Goal: Information Seeking & Learning: Learn about a topic

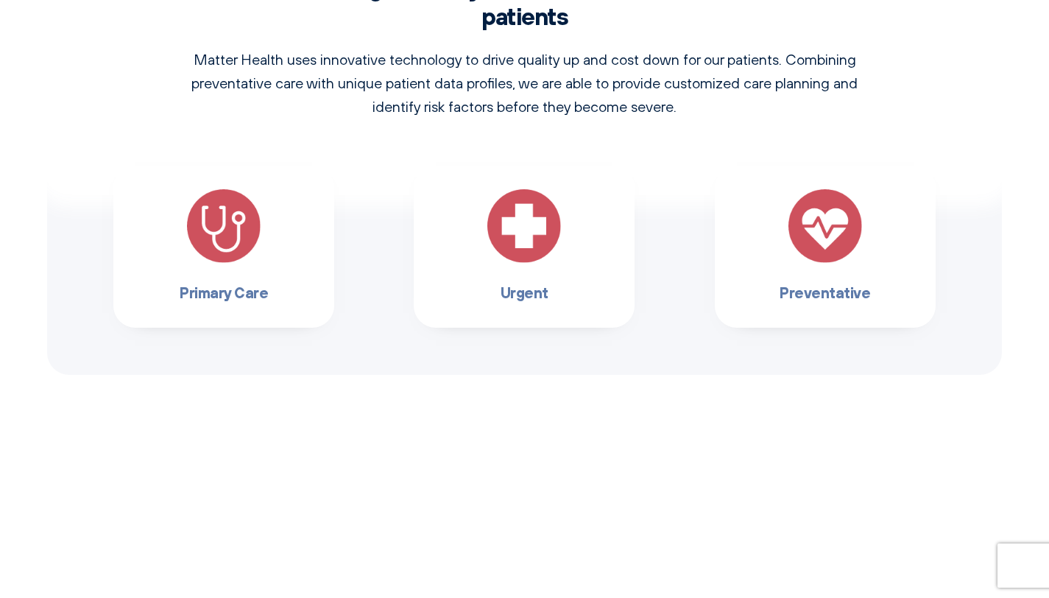
scroll to position [1029, 0]
click at [508, 238] on img at bounding box center [524, 225] width 74 height 74
click at [521, 297] on h3 "Urgent" at bounding box center [524, 292] width 174 height 24
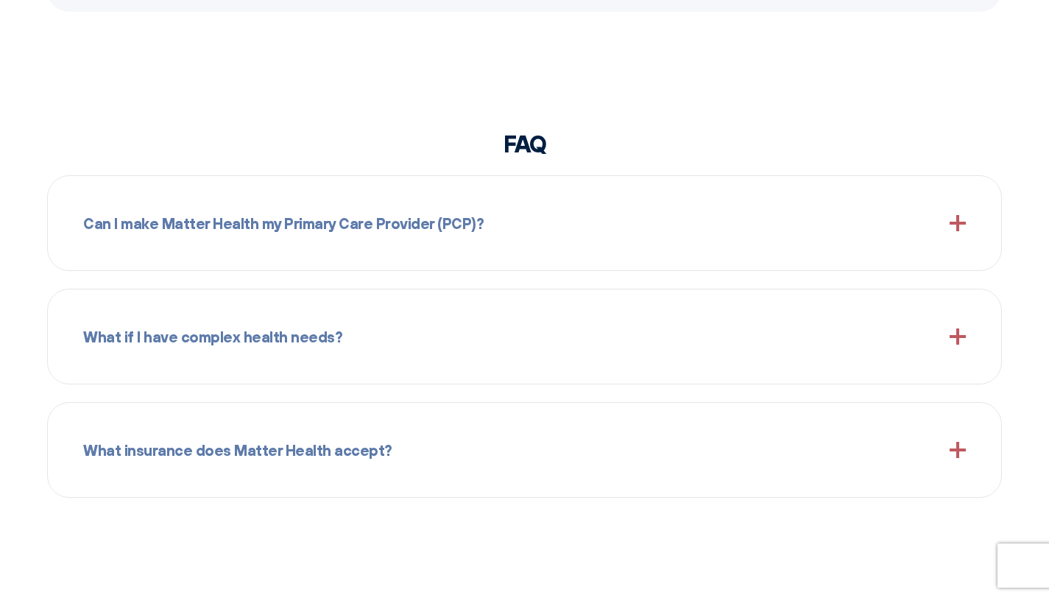
scroll to position [1392, 0]
click at [239, 221] on span "Can I make Matter Health my Primary Care Provider (PCP)?" at bounding box center [283, 222] width 400 height 24
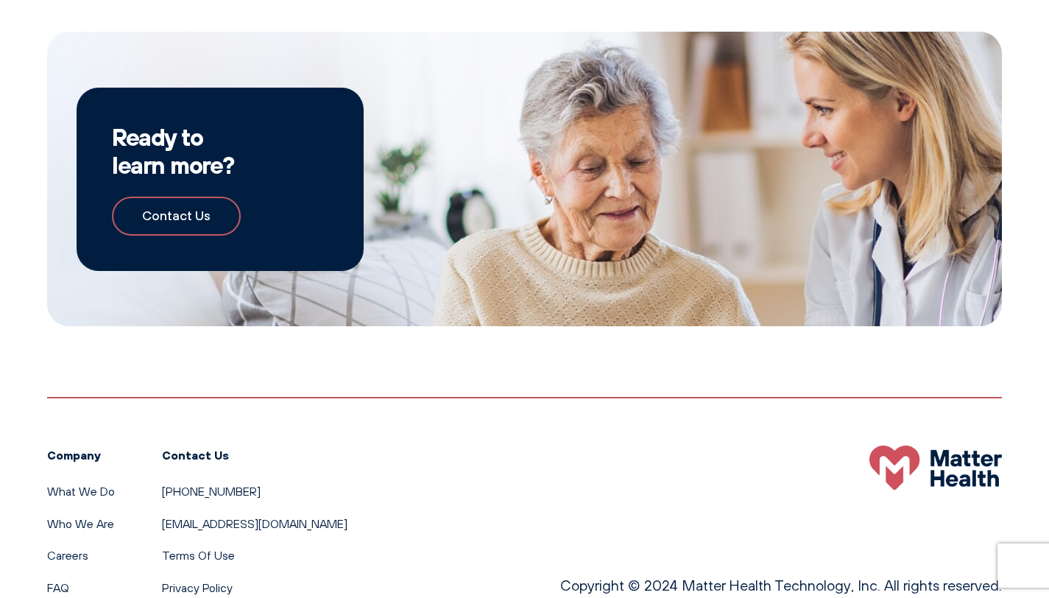
scroll to position [2322, 0]
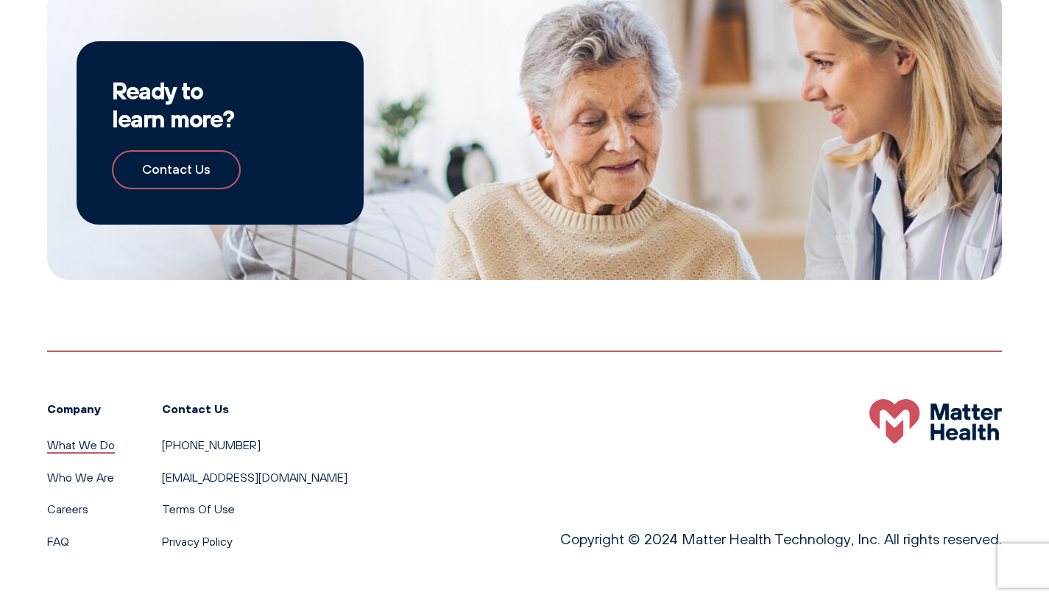
click at [80, 447] on link "What We Do" at bounding box center [81, 444] width 68 height 15
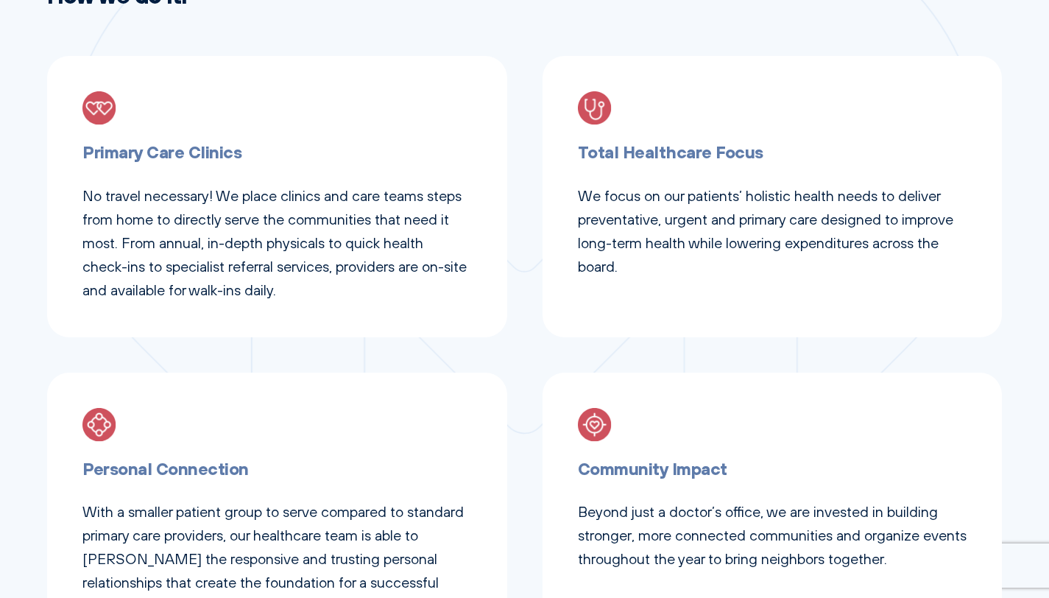
scroll to position [606, 0]
